Goal: Communication & Community: Share content

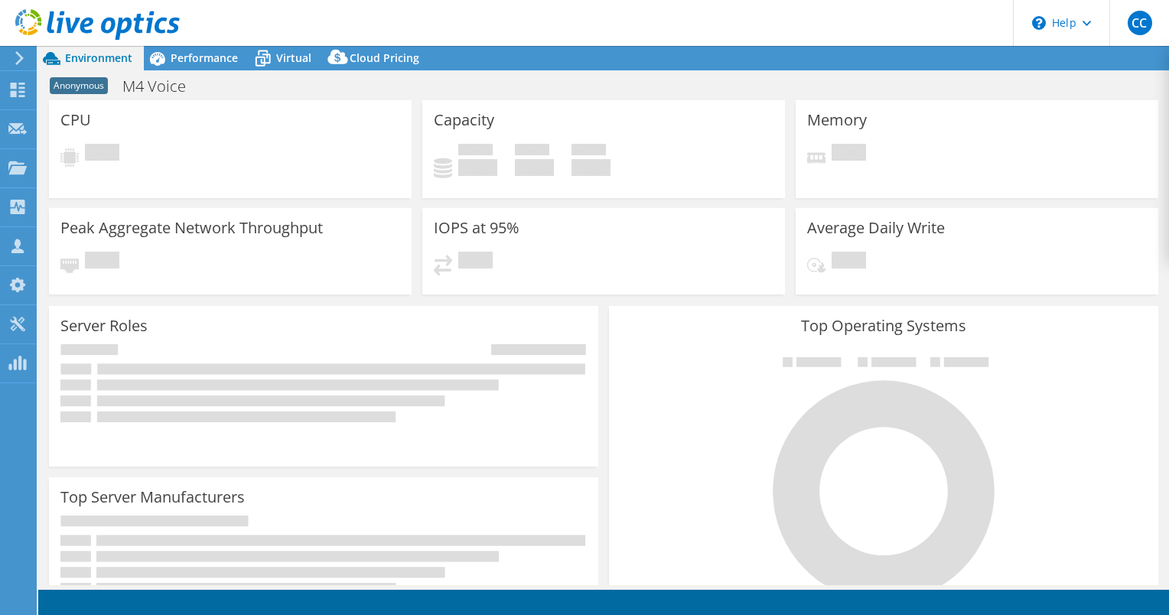
select select "USD"
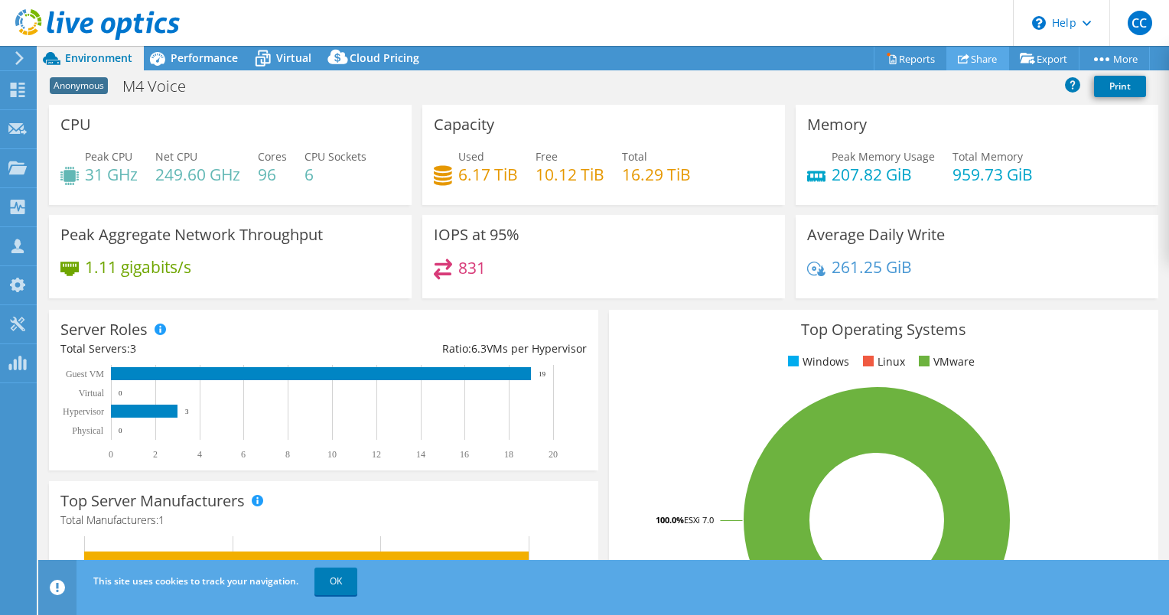
click at [961, 61] on icon at bounding box center [963, 58] width 11 height 11
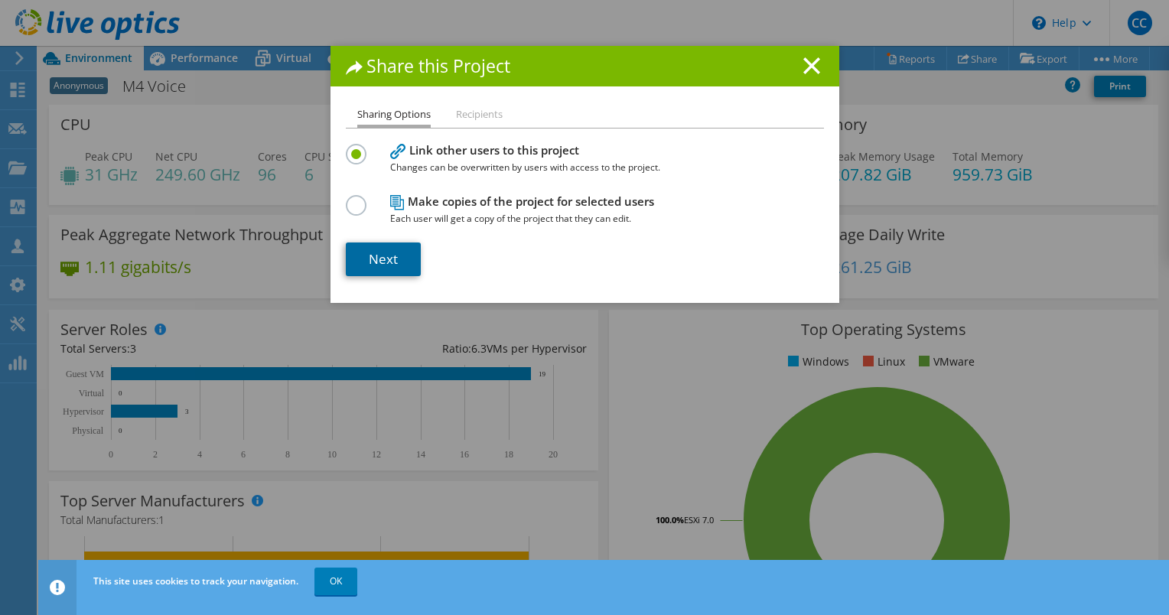
click at [395, 262] on link "Next" at bounding box center [383, 259] width 75 height 34
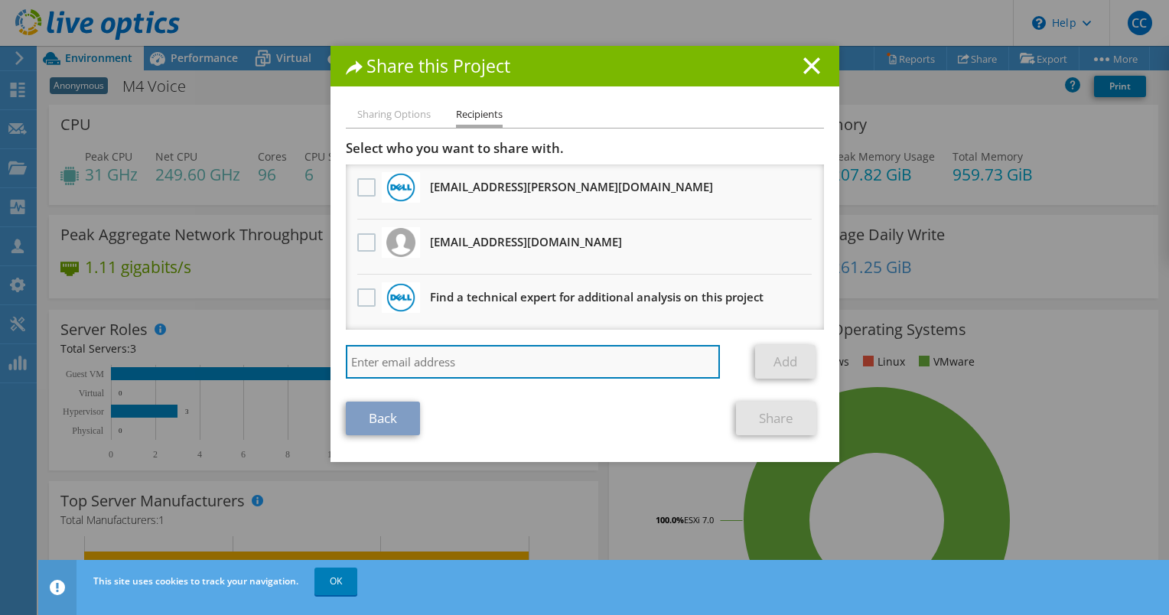
click at [481, 362] on input "search" at bounding box center [533, 362] width 375 height 34
type input "[PERSON_NAME]"
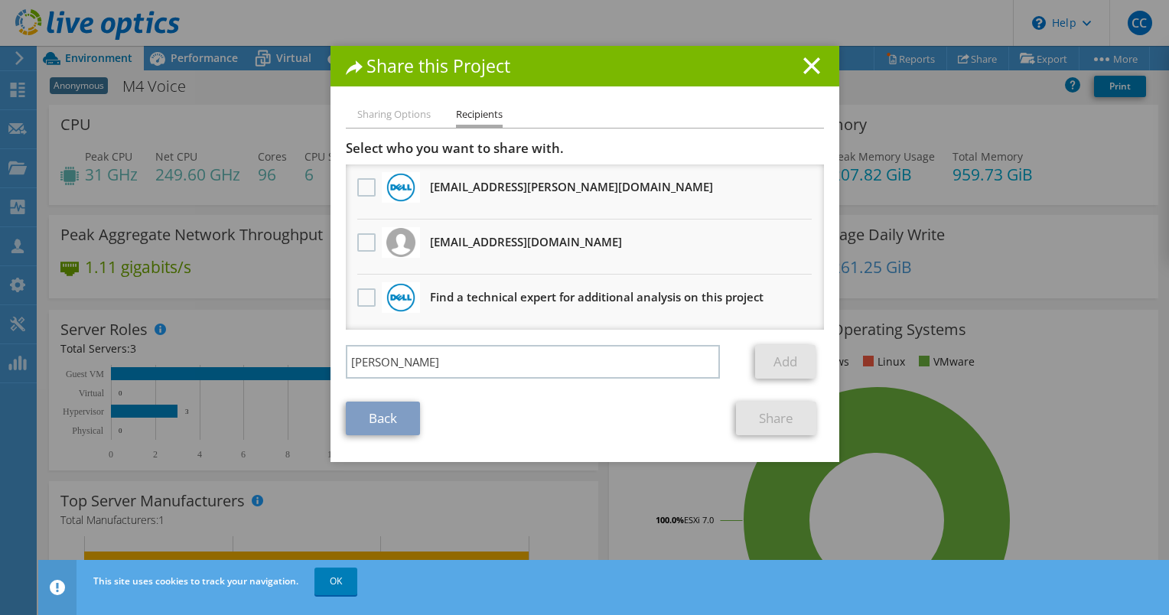
click at [98, 144] on div "Share this Project Sharing Options Recipients Link other users to this project …" at bounding box center [584, 307] width 1169 height 523
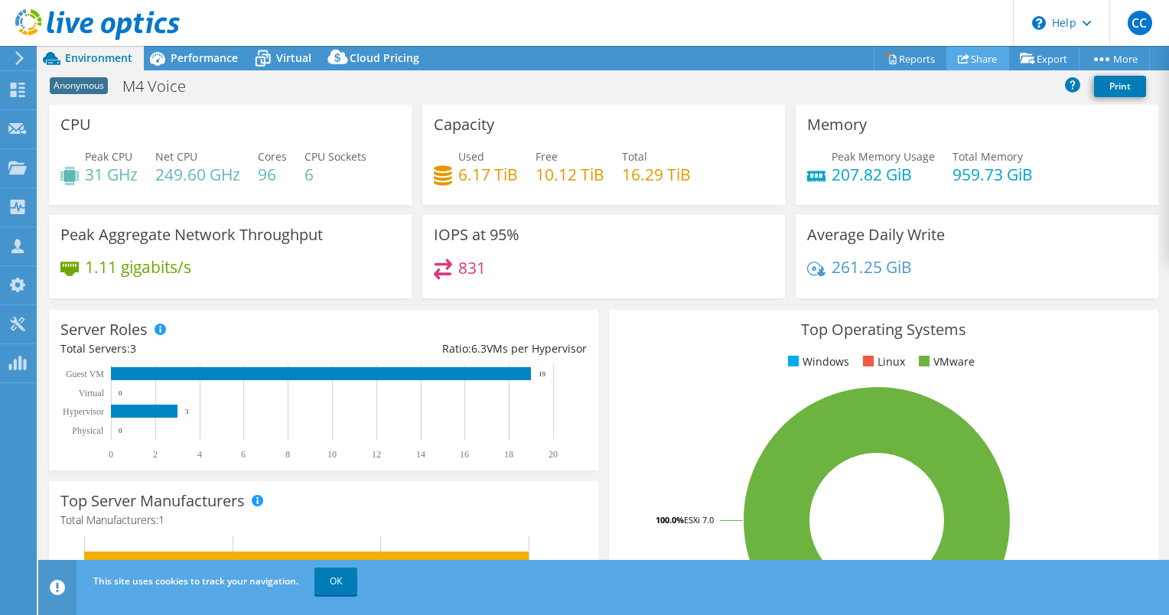
click at [988, 61] on link "Share" at bounding box center [977, 59] width 63 height 24
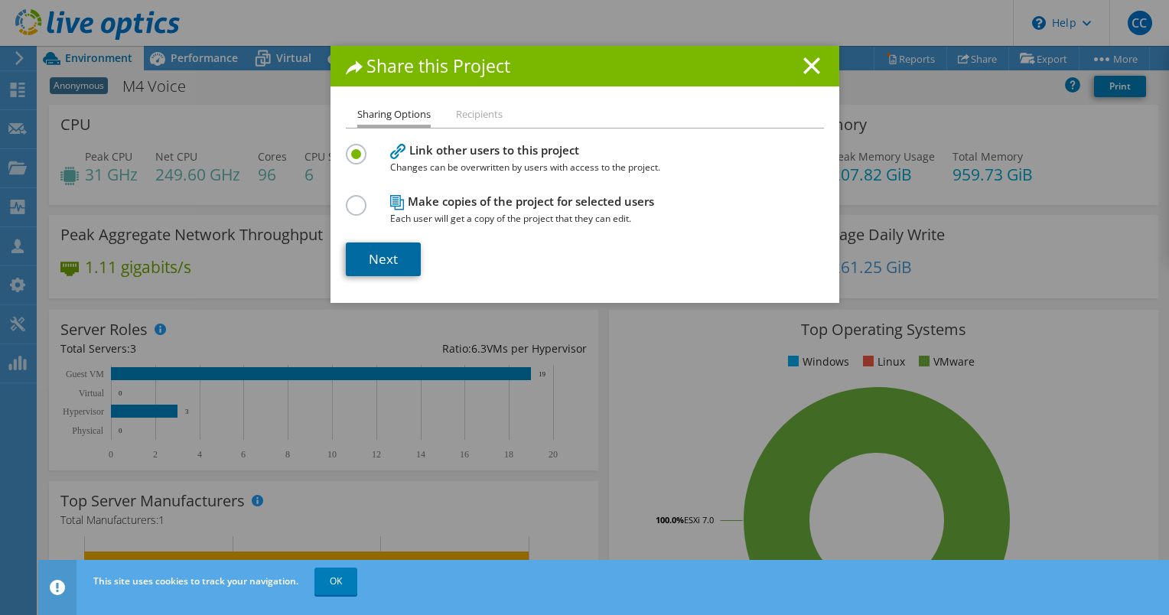
click at [377, 267] on link "Next" at bounding box center [383, 259] width 75 height 34
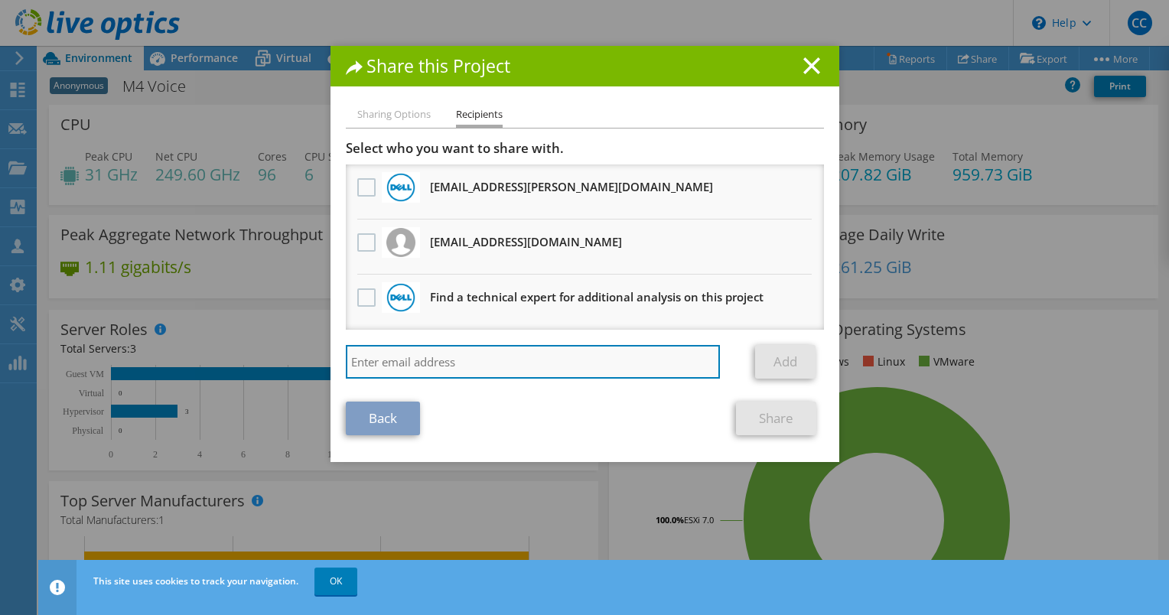
click at [477, 355] on input "search" at bounding box center [533, 362] width 375 height 34
paste input "[PERSON_NAME][EMAIL_ADDRESS][DOMAIN_NAME]"
type input "[PERSON_NAME][EMAIL_ADDRESS][DOMAIN_NAME]"
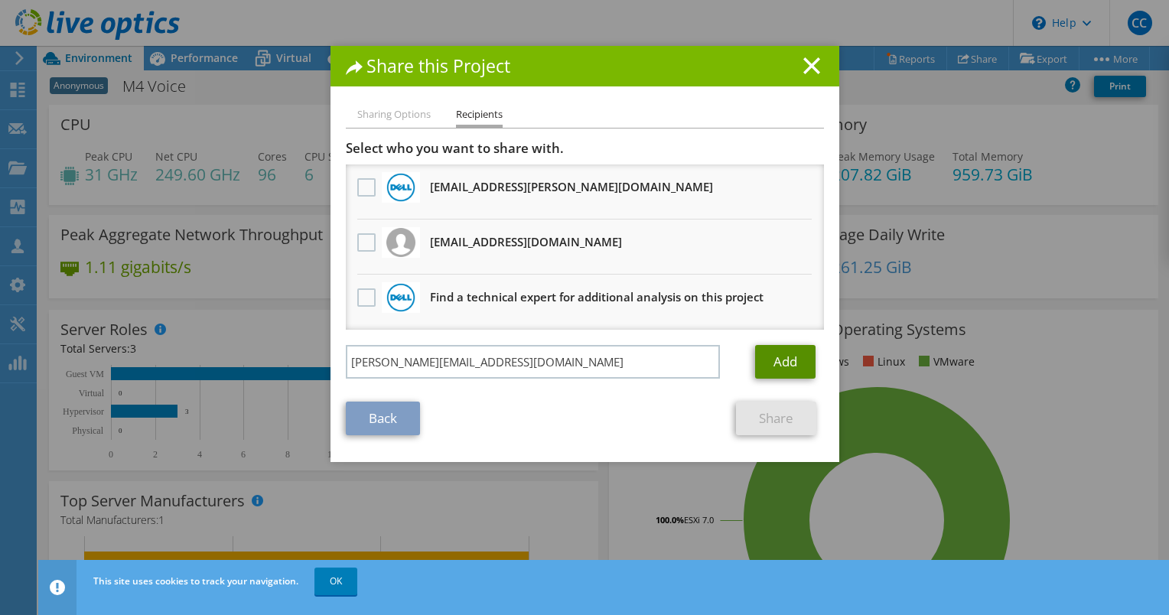
click at [776, 355] on link "Add" at bounding box center [785, 362] width 60 height 34
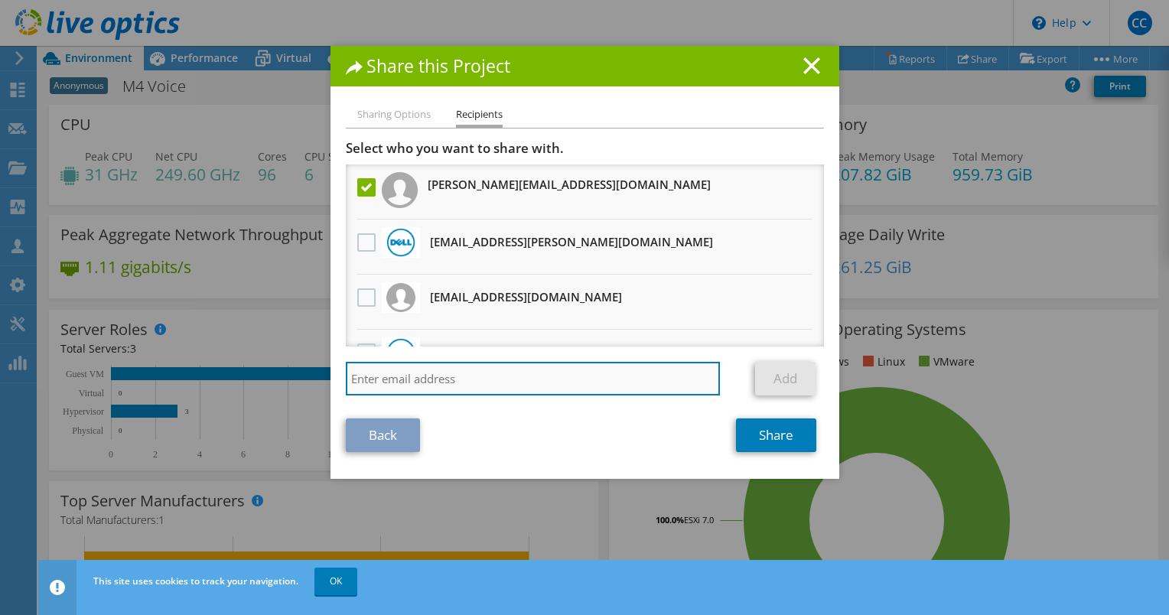
click at [529, 363] on input "search" at bounding box center [533, 379] width 375 height 34
type input "h"
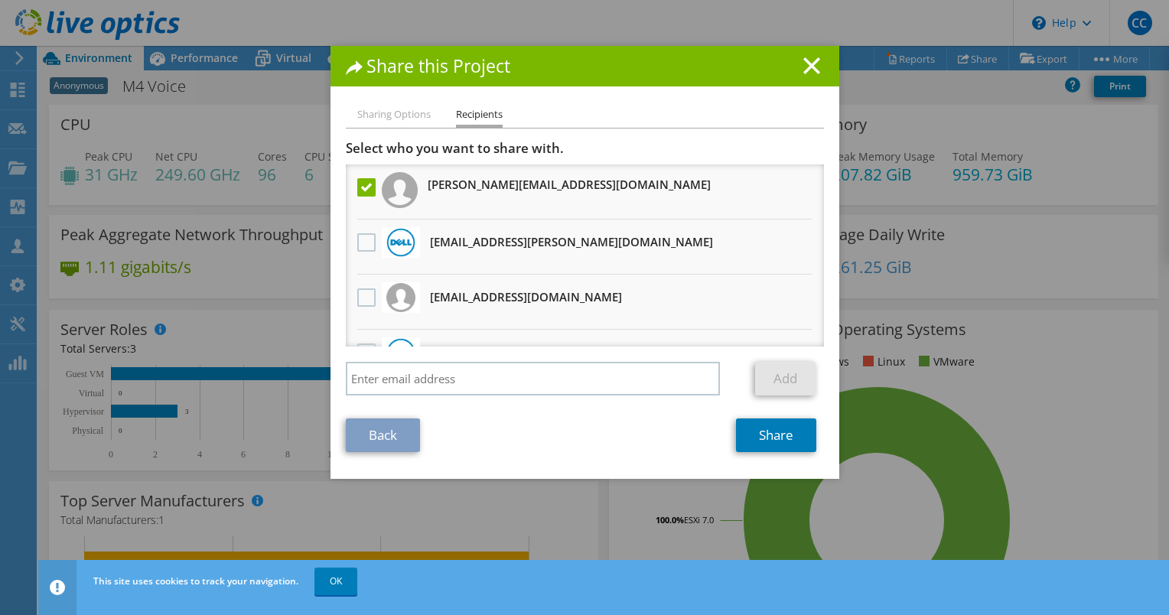
click at [496, 181] on h3 "[PERSON_NAME][EMAIL_ADDRESS][DOMAIN_NAME]" at bounding box center [569, 184] width 283 height 24
click at [768, 447] on link "Share" at bounding box center [776, 435] width 80 height 34
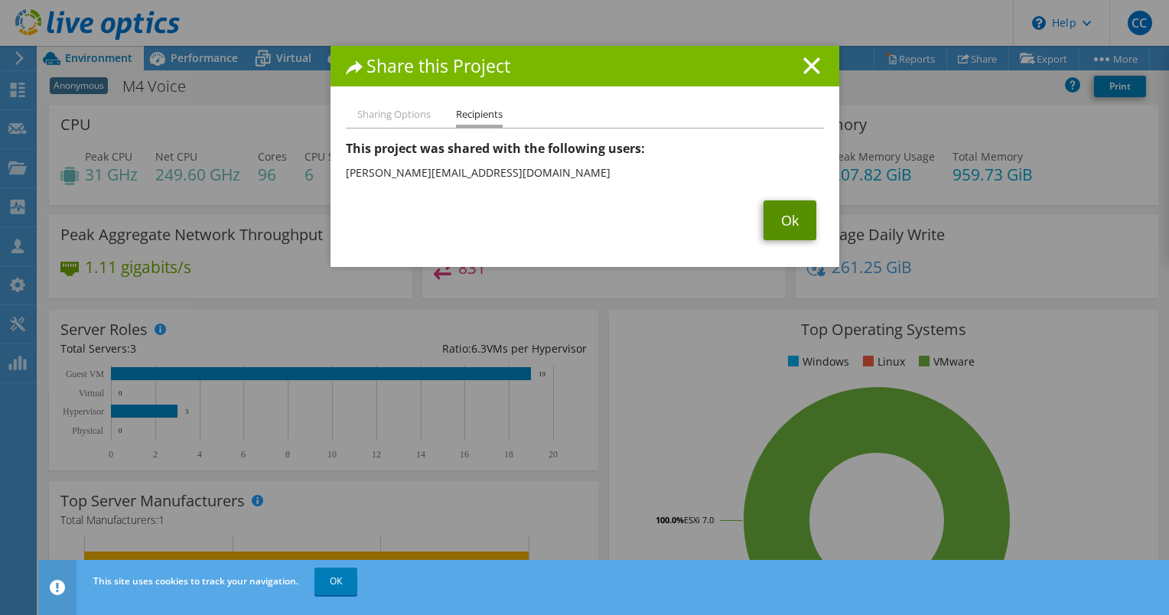
click at [771, 210] on link "Ok" at bounding box center [789, 220] width 53 height 40
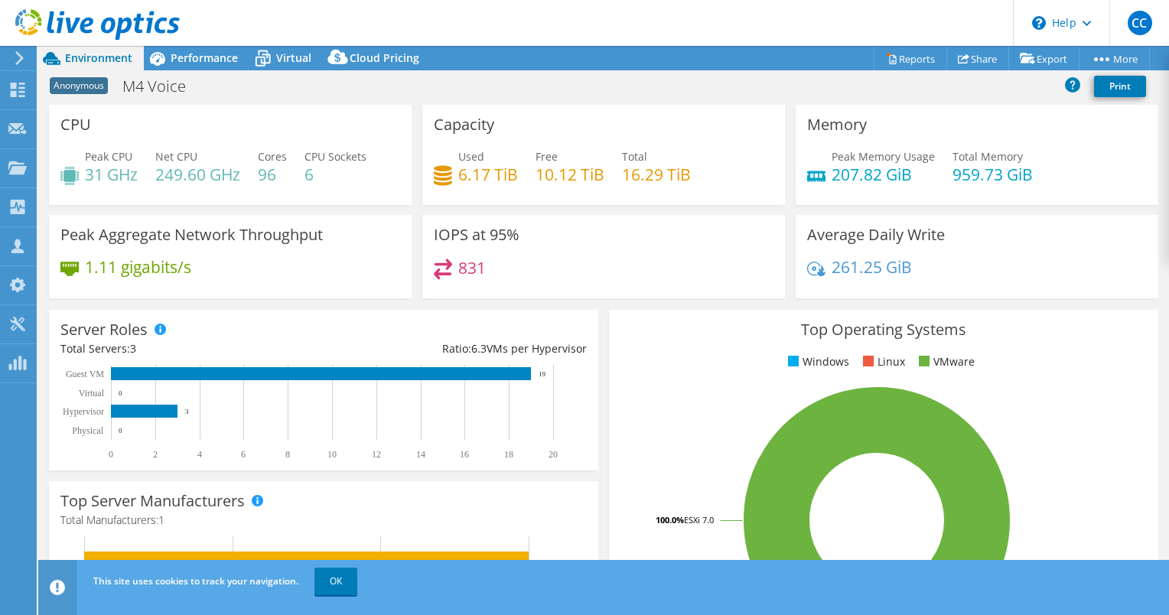
click at [1141, 138] on div "Memory Peak Memory Usage 207.82 GiB Total Memory 959.73 GiB" at bounding box center [977, 155] width 363 height 100
click at [957, 46] on li "Share" at bounding box center [979, 58] width 60 height 24
click at [962, 51] on link "Share" at bounding box center [977, 59] width 63 height 24
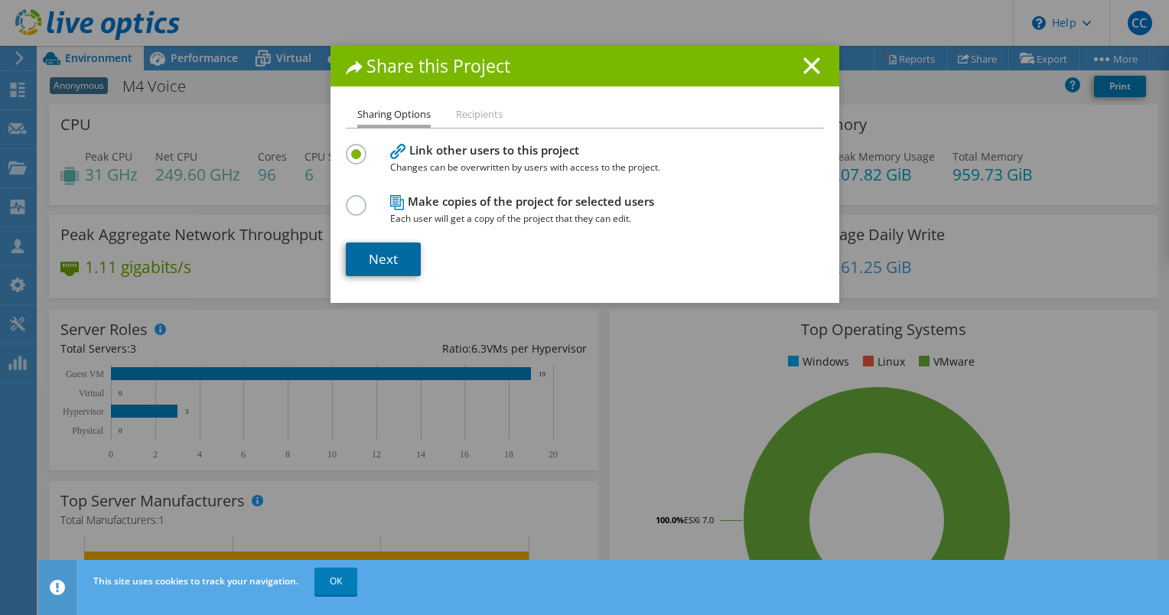
click at [386, 268] on link "Next" at bounding box center [383, 259] width 75 height 34
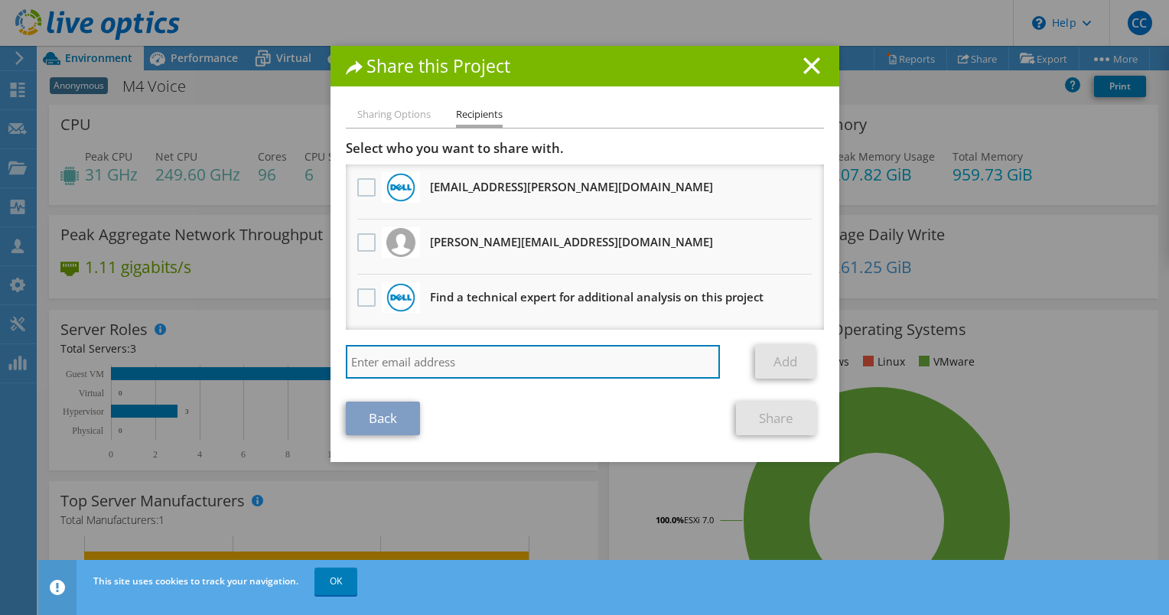
click at [496, 353] on input "search" at bounding box center [533, 362] width 375 height 34
paste input "[EMAIL_ADDRESS][DOMAIN_NAME]"
type input "[EMAIL_ADDRESS][DOMAIN_NAME]"
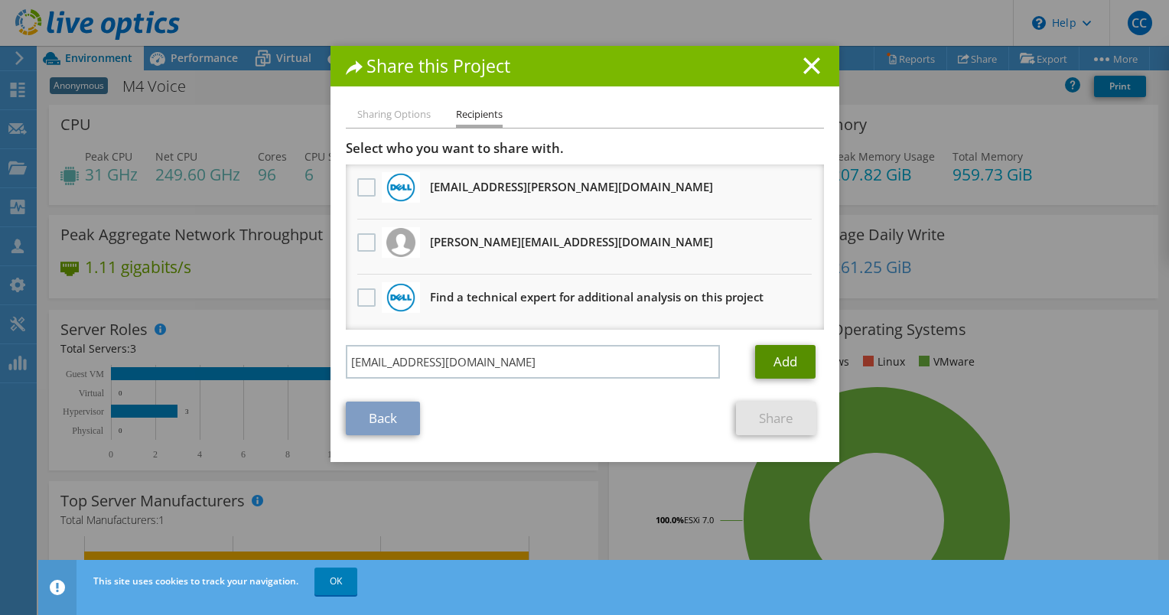
click at [807, 356] on link "Add" at bounding box center [785, 362] width 60 height 34
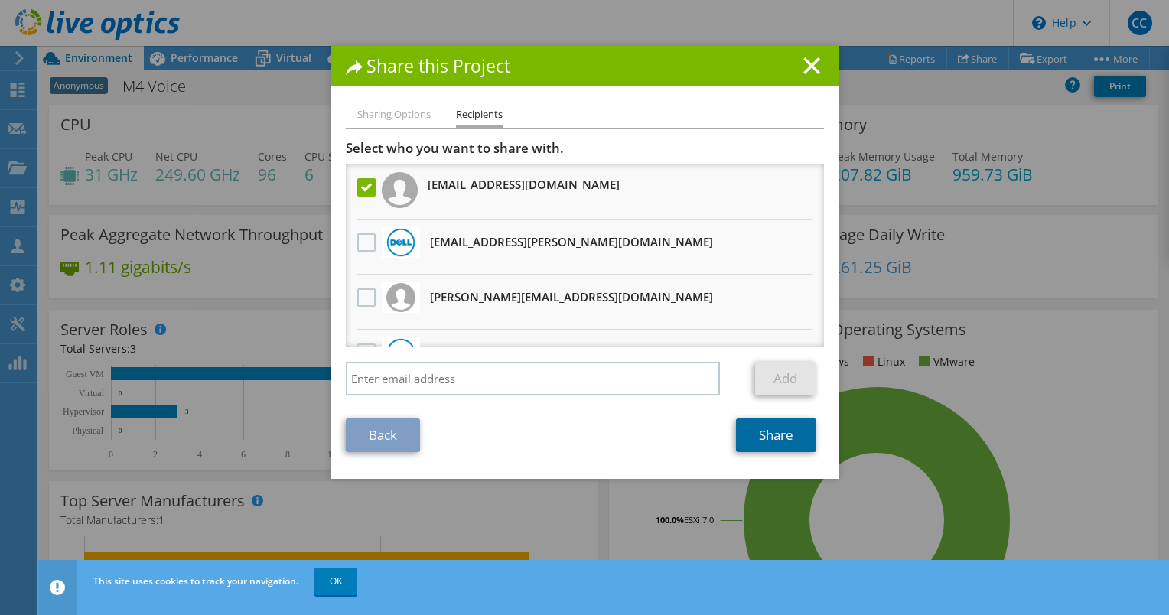
click at [757, 425] on link "Share" at bounding box center [776, 435] width 80 height 34
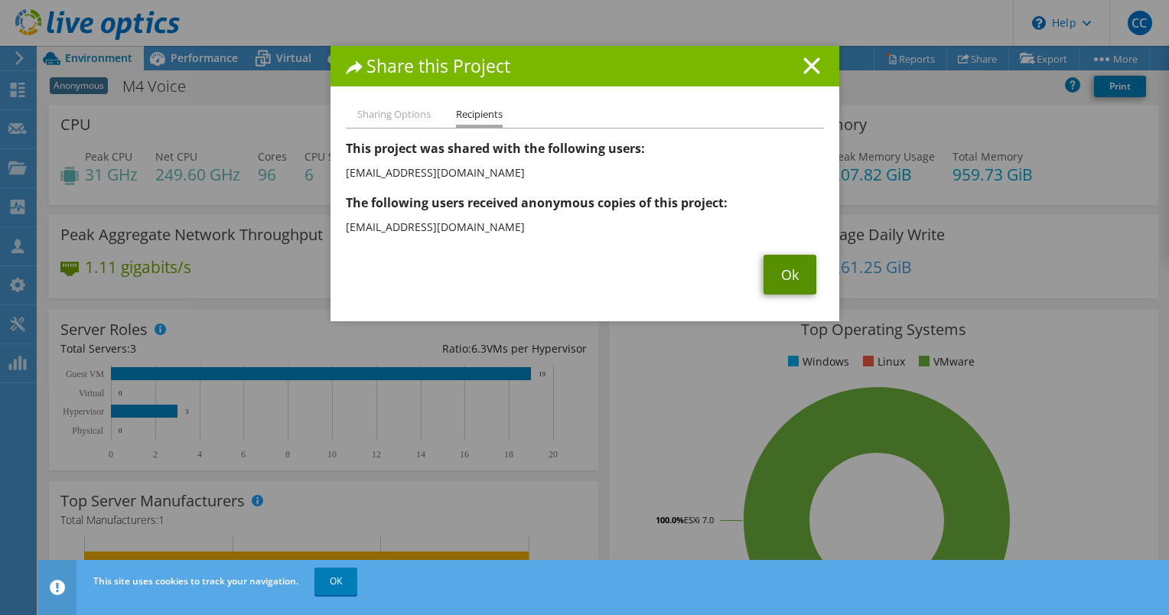
click at [779, 271] on link "Ok" at bounding box center [789, 275] width 53 height 40
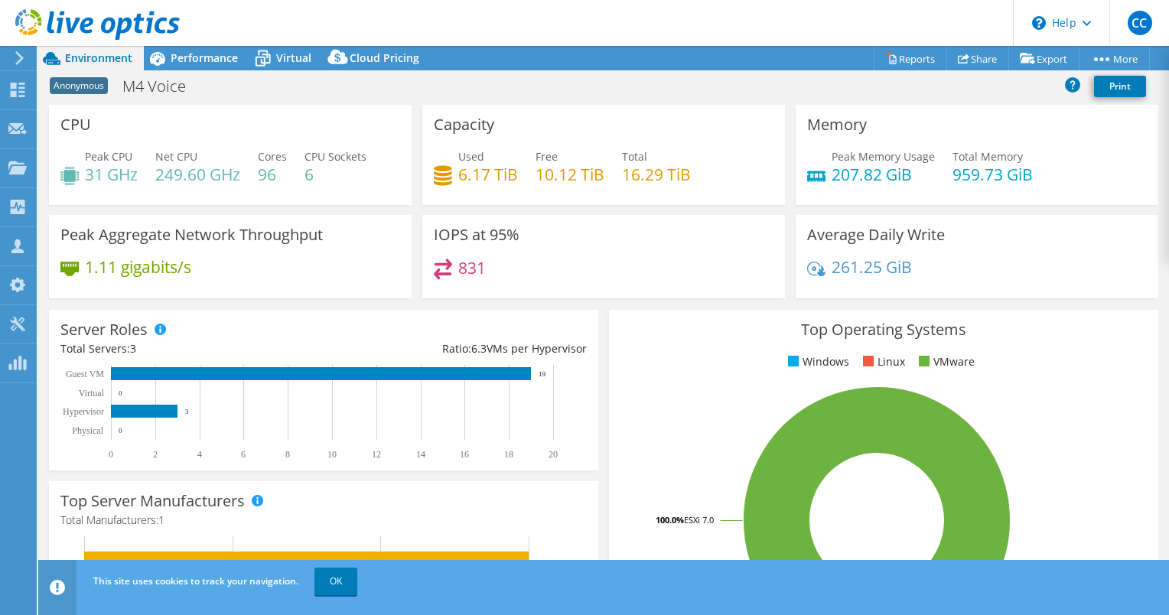
click at [181, 43] on header "CC Channel Partner Cordeelia [PERSON_NAME] [EMAIL_ADDRESS][DOMAIN_NAME] SHI My …" at bounding box center [584, 23] width 1169 height 46
click at [187, 52] on span "Performance" at bounding box center [204, 57] width 67 height 15
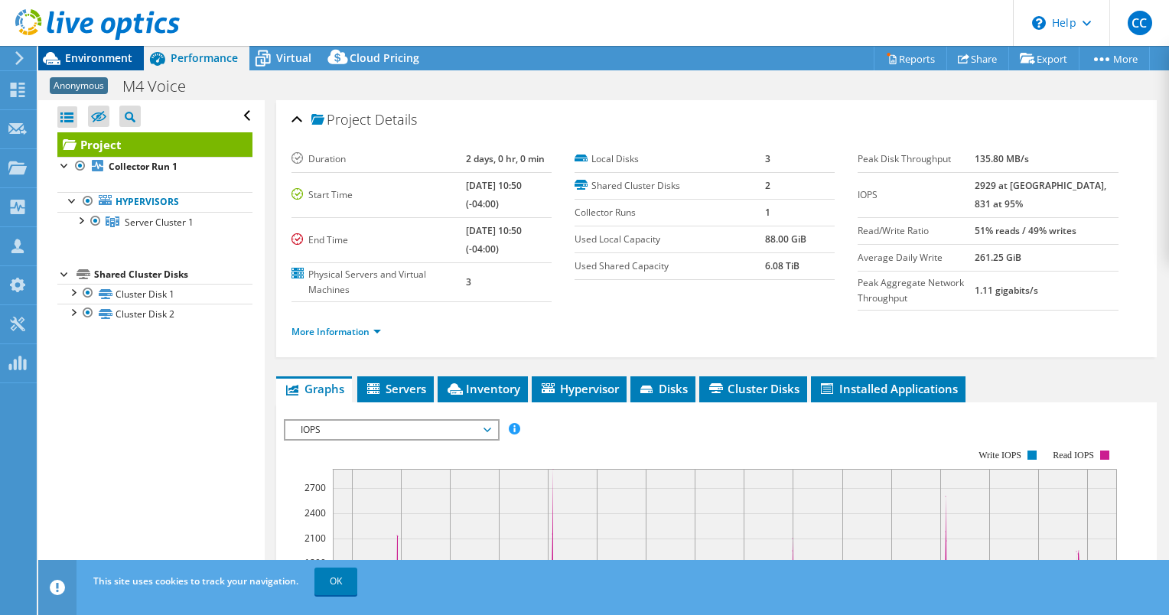
click at [79, 66] on div "Environment" at bounding box center [91, 58] width 106 height 24
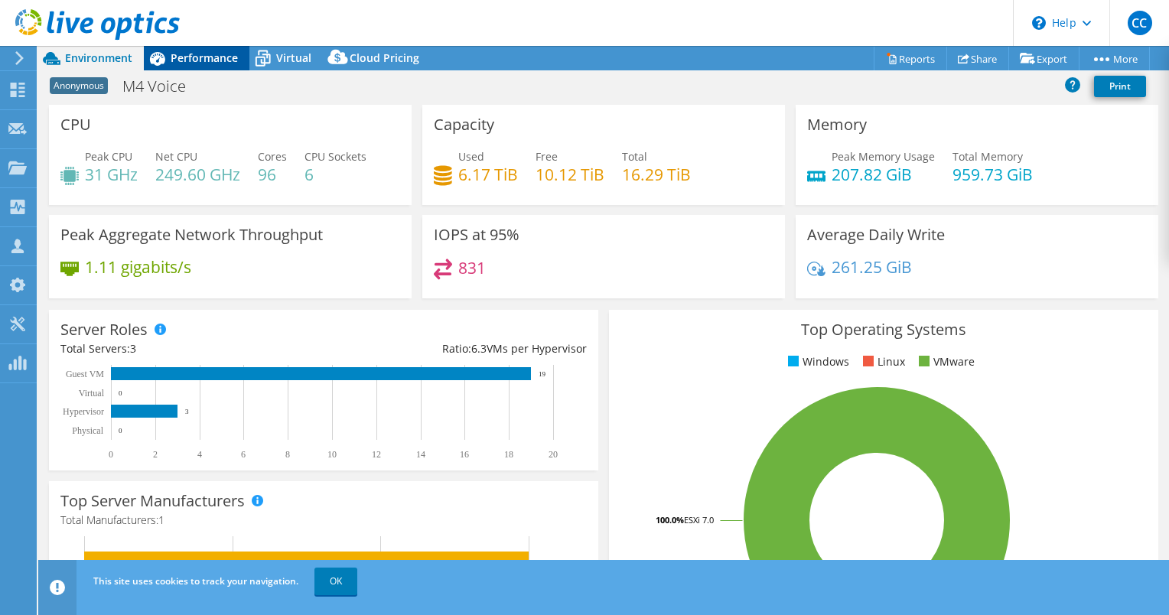
click at [215, 58] on span "Performance" at bounding box center [204, 57] width 67 height 15
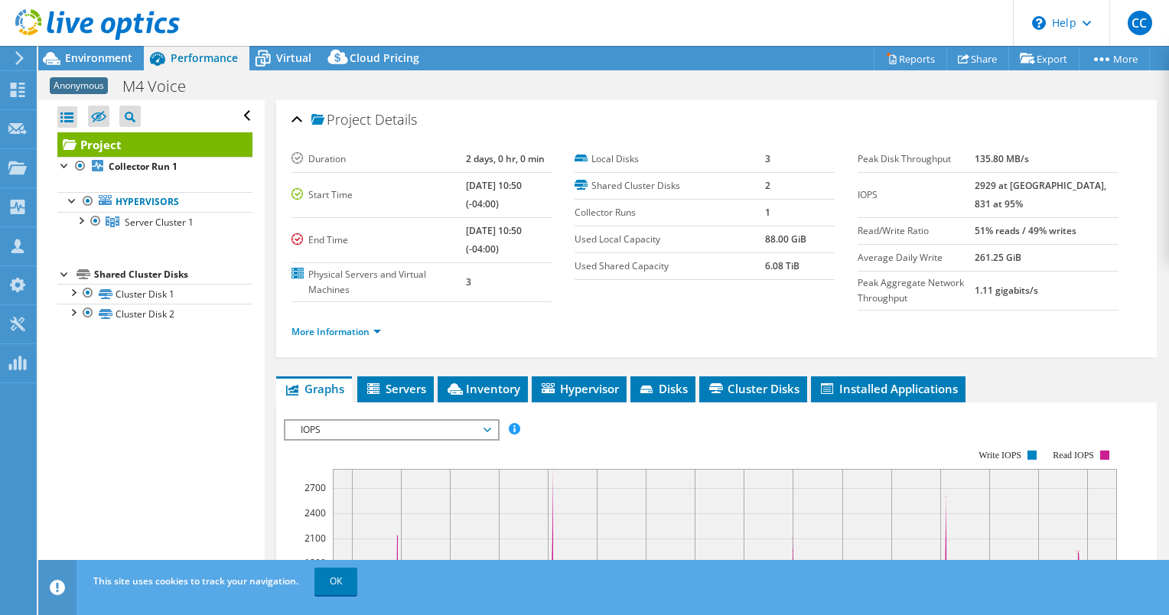
click at [321, 340] on li "More Information" at bounding box center [340, 332] width 99 height 17
click at [313, 338] on link "More Information" at bounding box center [335, 331] width 89 height 13
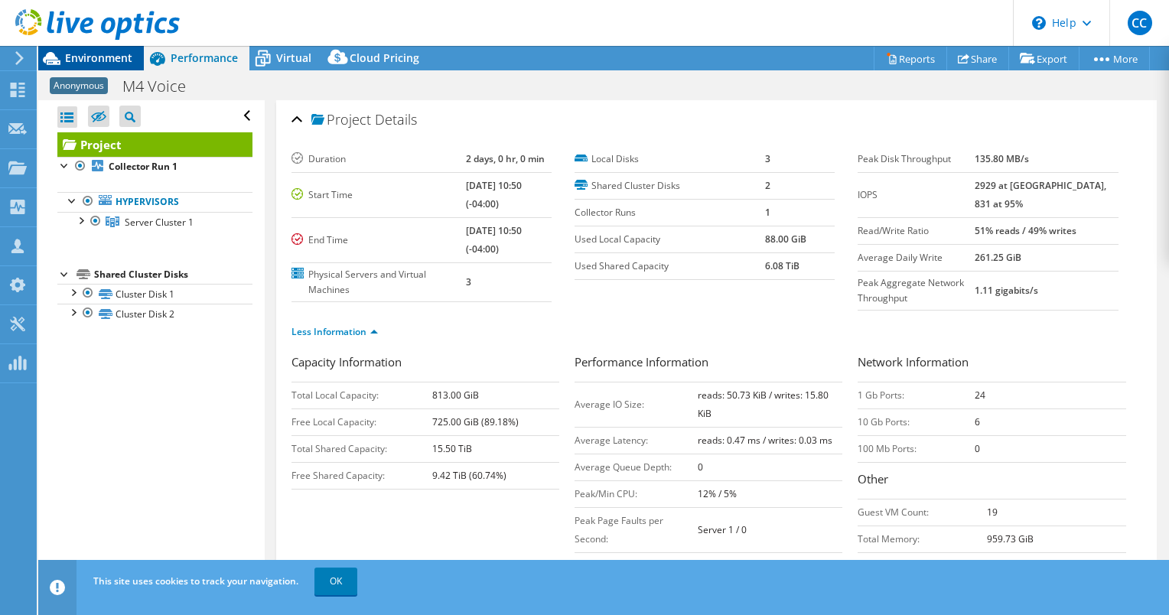
click at [86, 60] on span "Environment" at bounding box center [98, 57] width 67 height 15
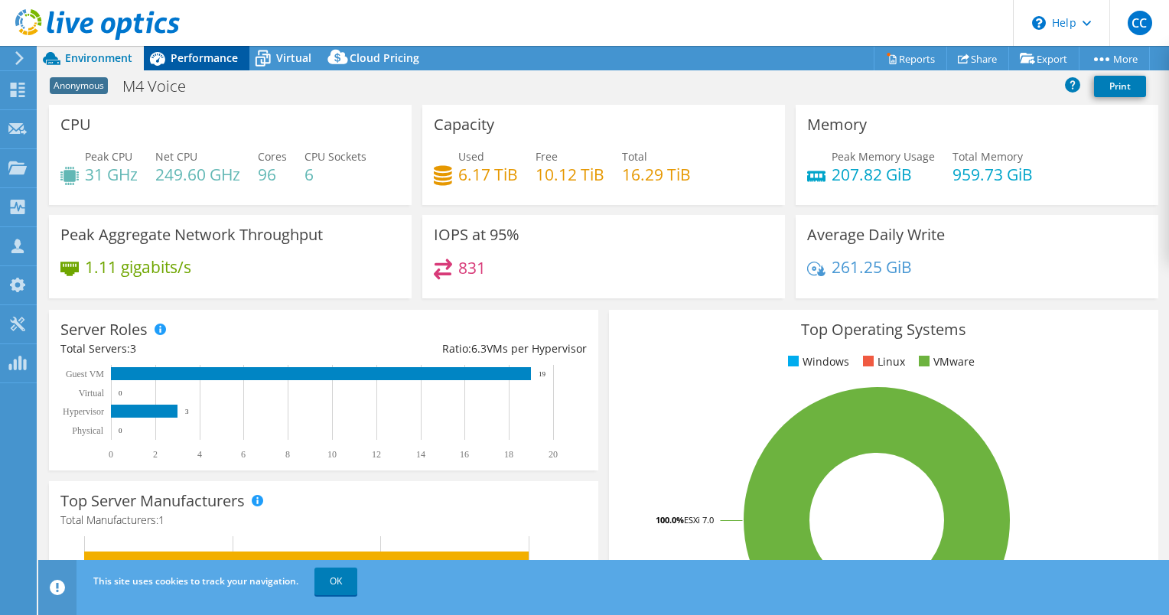
click at [196, 46] on div "Performance" at bounding box center [197, 58] width 106 height 24
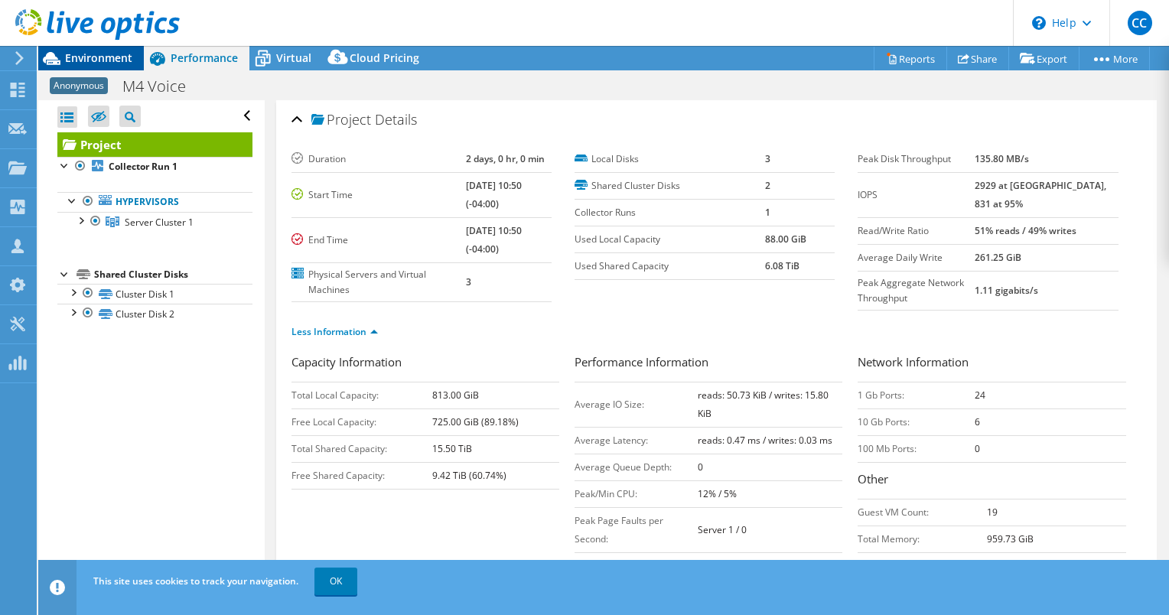
click at [126, 56] on span "Environment" at bounding box center [98, 57] width 67 height 15
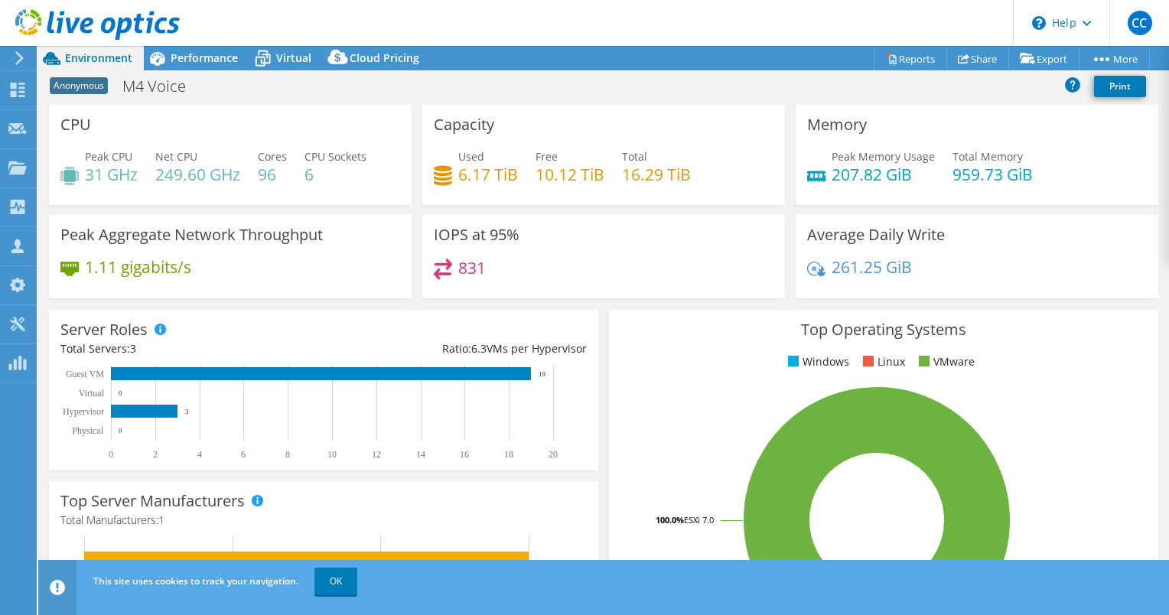
click at [398, 304] on div "Server Roles Physical Servers represent bare metal servers that were targets of…" at bounding box center [324, 389] width 560 height 171
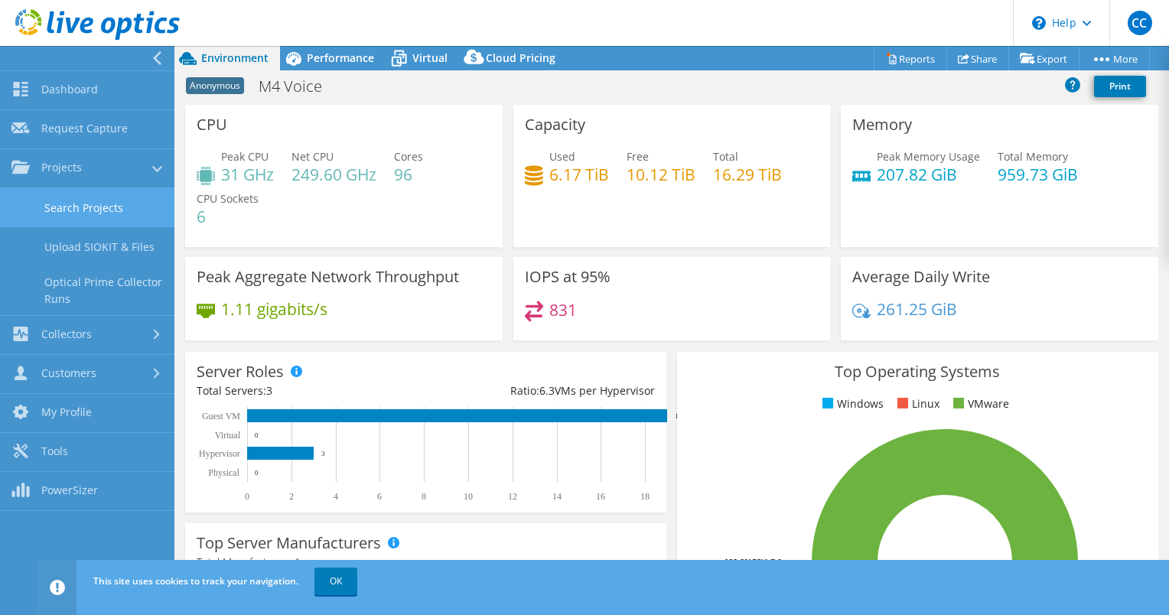
click at [62, 214] on link "Search Projects" at bounding box center [87, 207] width 174 height 39
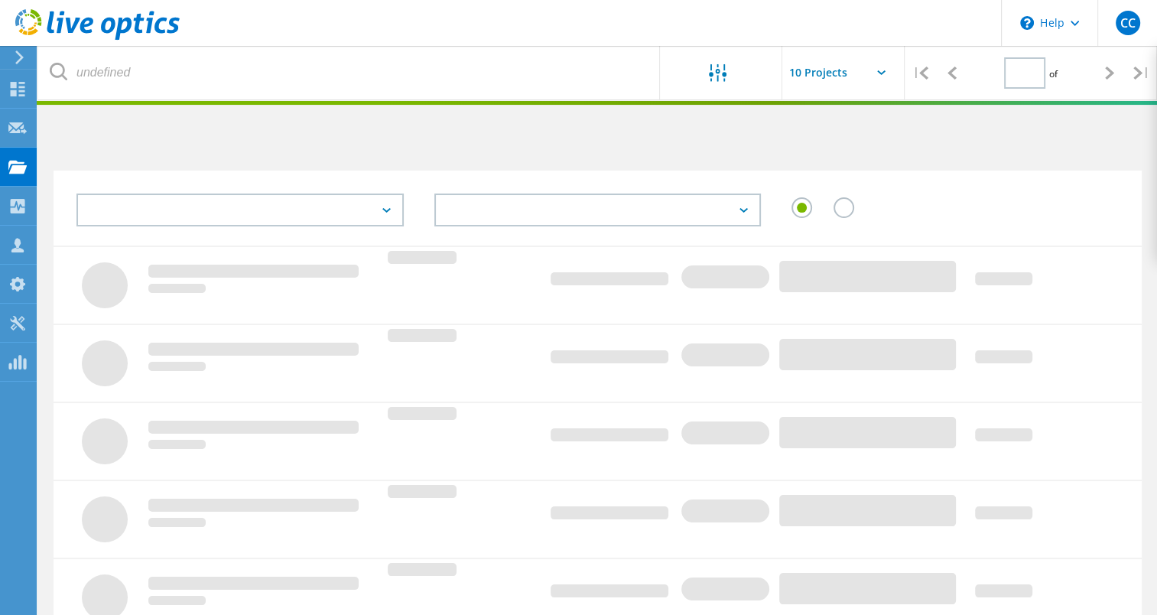
type input "1"
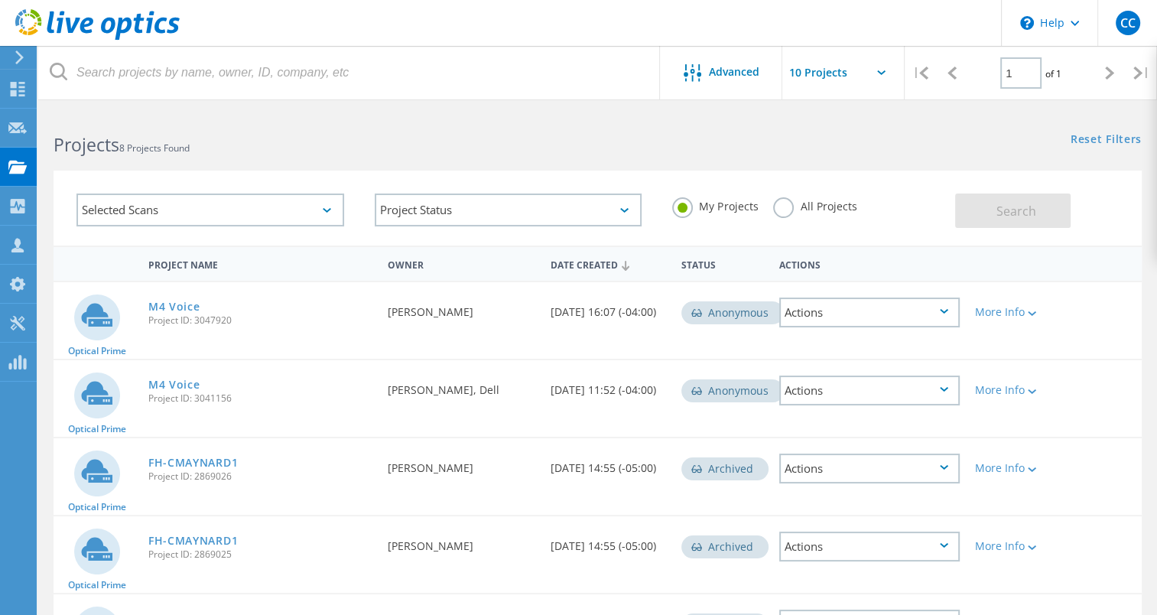
click at [1128, 303] on div "Optical Prime M4 Voice Project ID: 3047920 Requested By Cordeelia Clarke, SHI D…" at bounding box center [598, 320] width 1089 height 76
click at [796, 211] on label "All Projects" at bounding box center [814, 204] width 83 height 15
click at [0, 0] on input "All Projects" at bounding box center [0, 0] width 0 height 0
click at [988, 197] on button "Search" at bounding box center [1013, 211] width 116 height 34
click at [12, 162] on use at bounding box center [17, 166] width 18 height 13
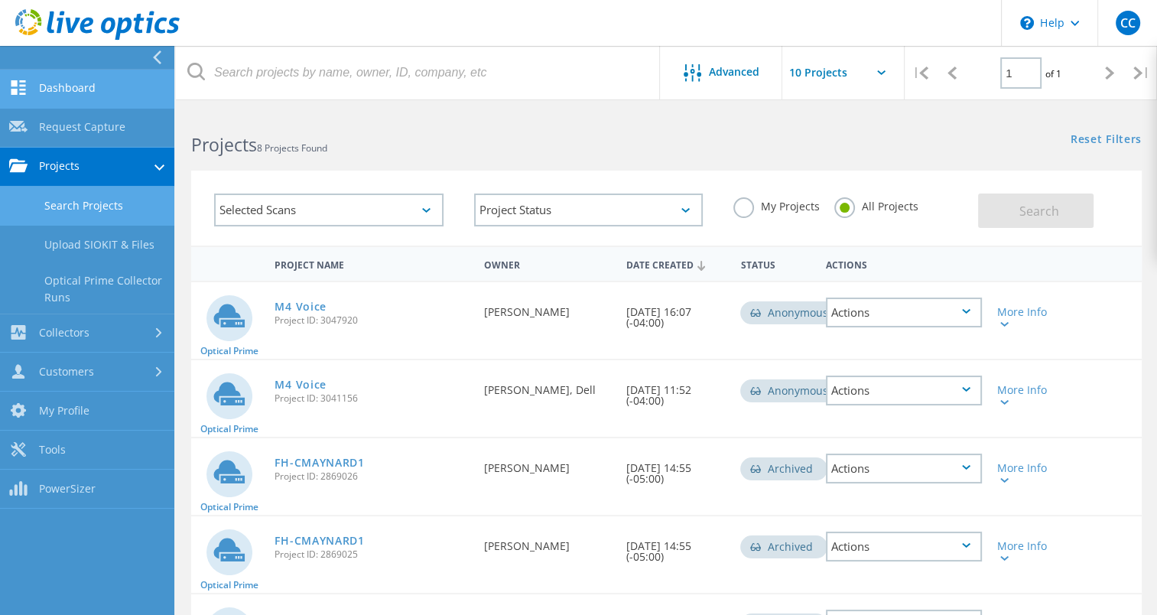
click at [30, 95] on link "Dashboard" at bounding box center [87, 89] width 174 height 39
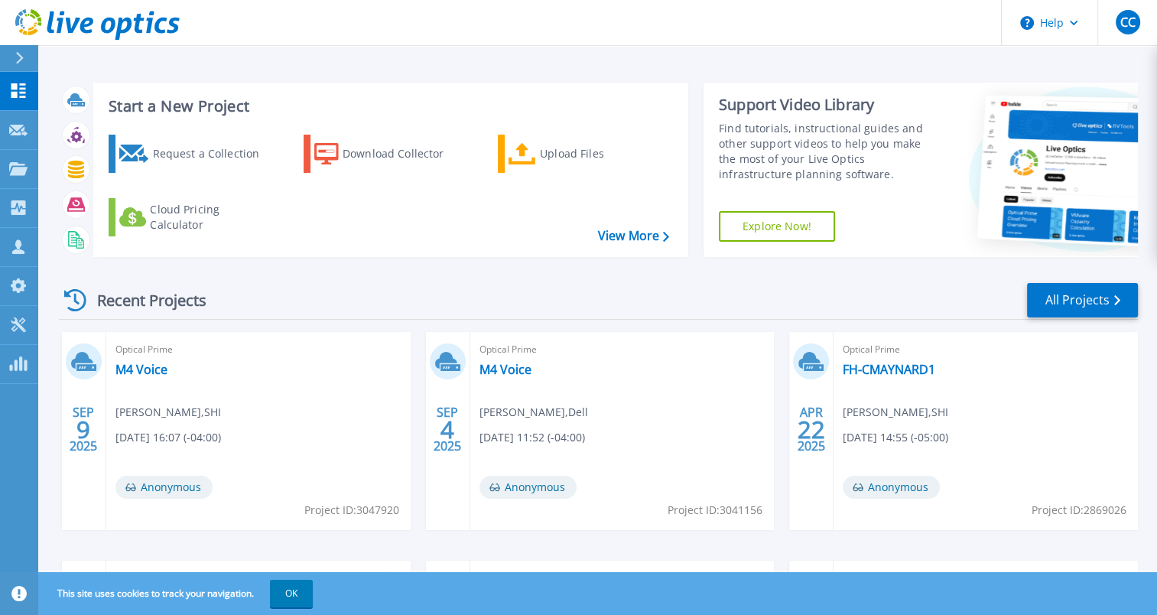
click at [655, 585] on div "This site uses cookies to track your navigation. OK" at bounding box center [578, 593] width 1157 height 43
click at [305, 597] on button "OK" at bounding box center [291, 594] width 43 height 28
